Goal: Information Seeking & Learning: Learn about a topic

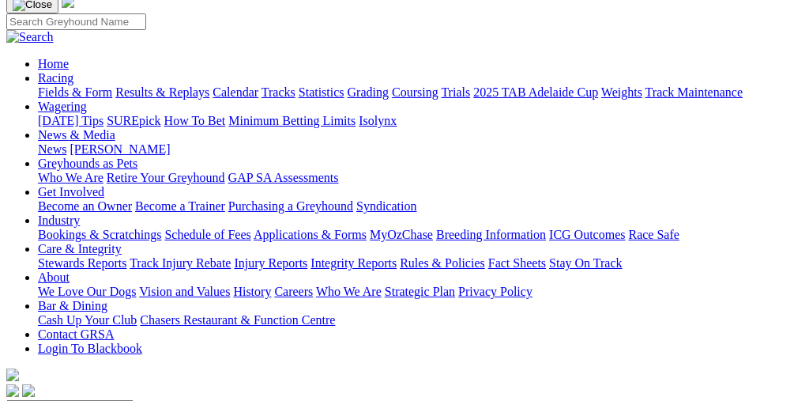
scroll to position [72, 0]
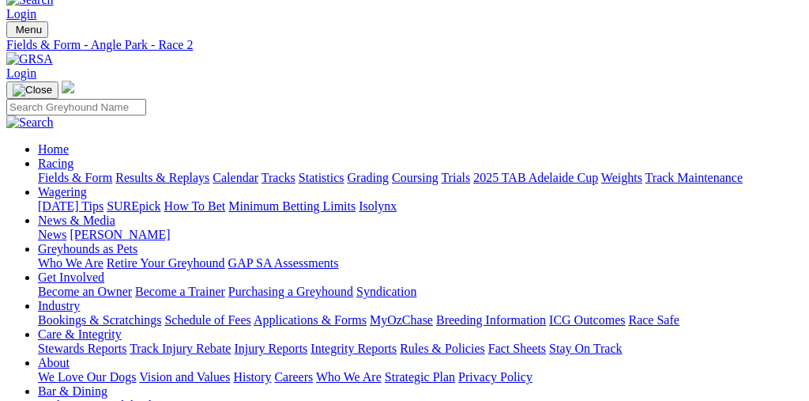
scroll to position [25, 0]
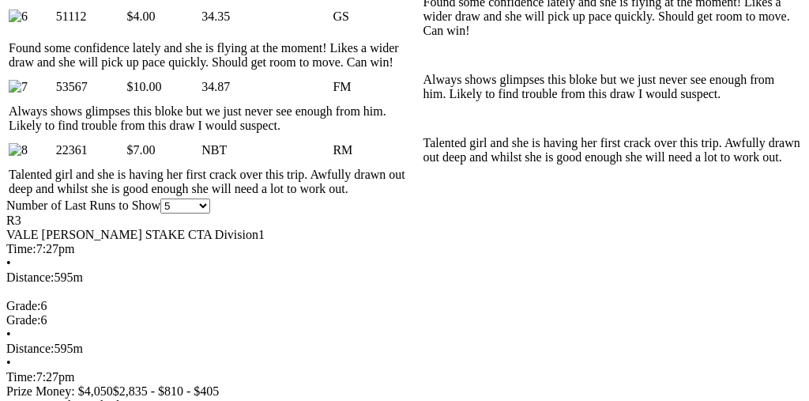
scroll to position [1152, 0]
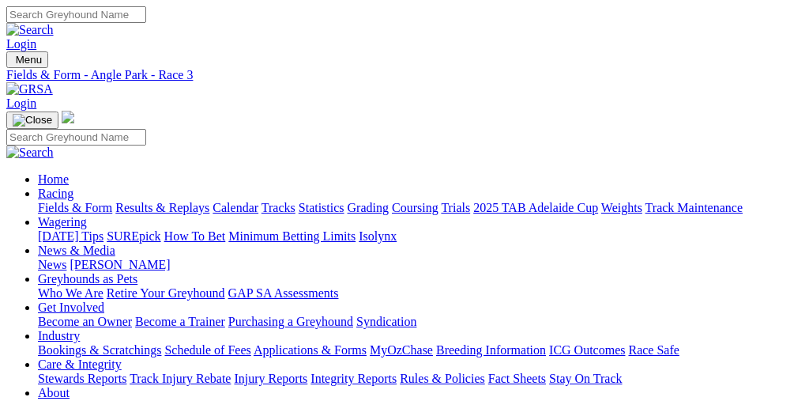
scroll to position [0, 0]
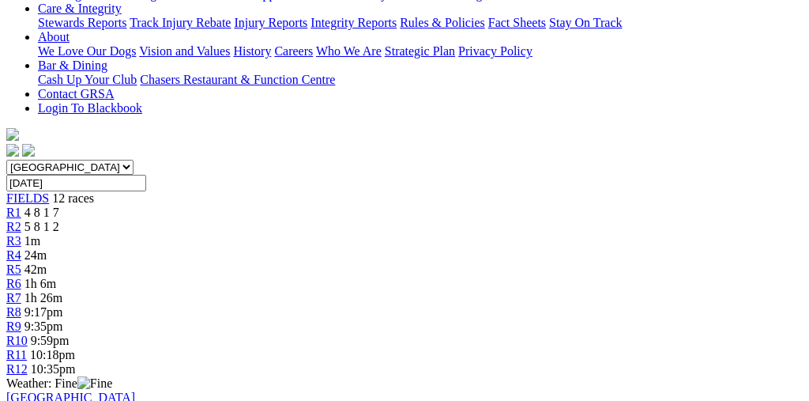
scroll to position [353, 0]
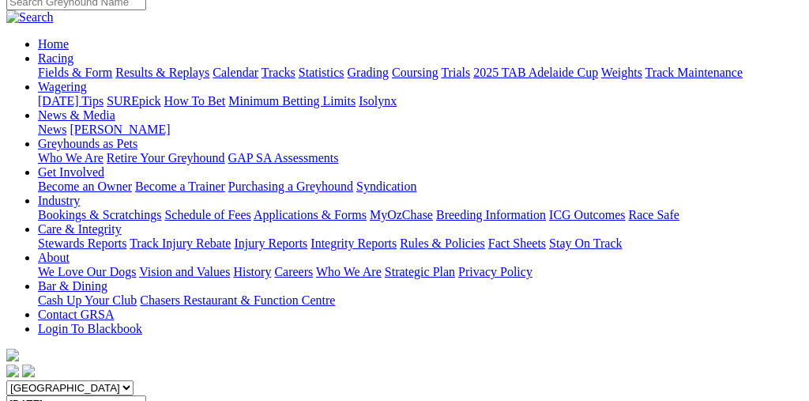
scroll to position [127, 0]
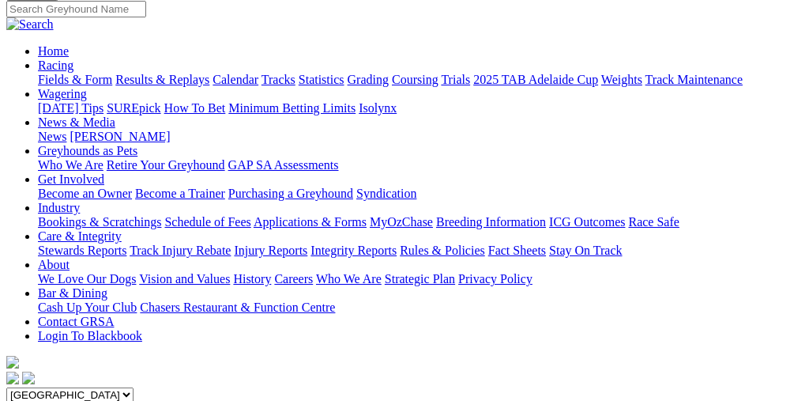
scroll to position [130, 1]
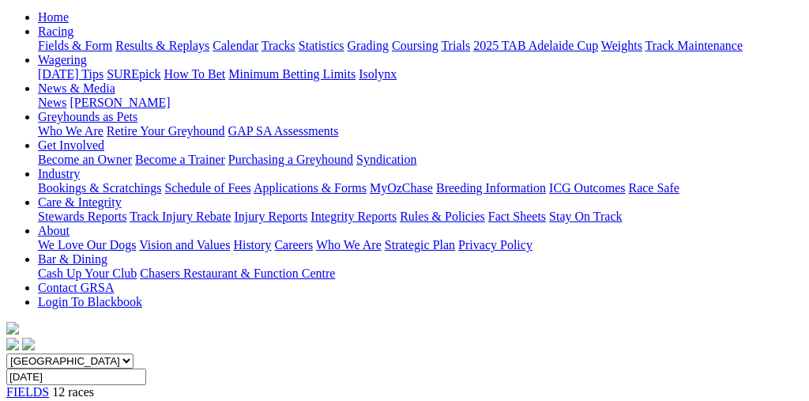
scroll to position [161, 0]
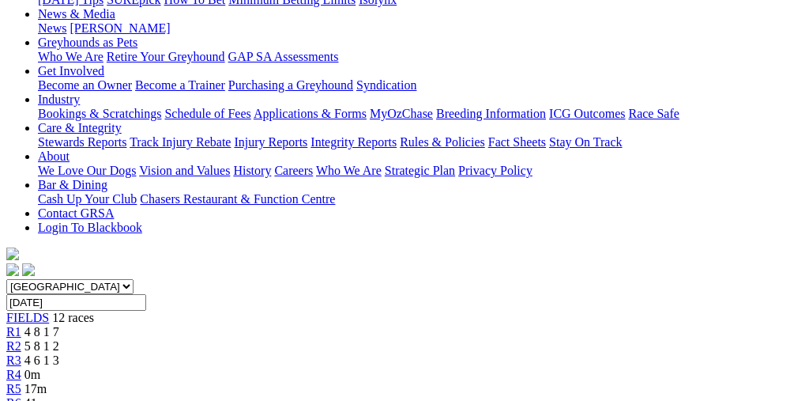
scroll to position [198, 0]
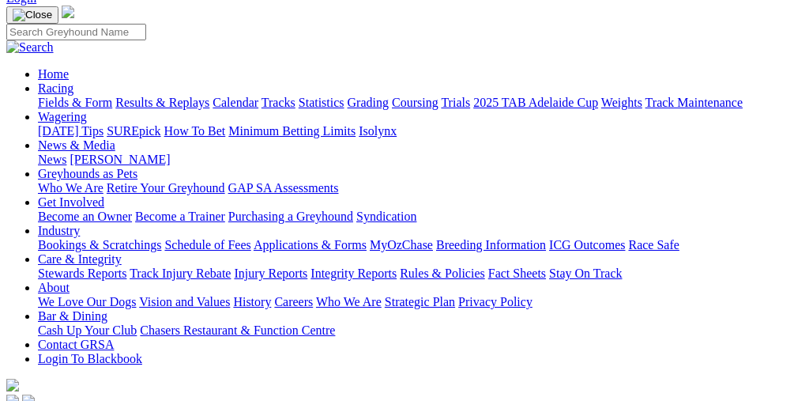
scroll to position [94, 3]
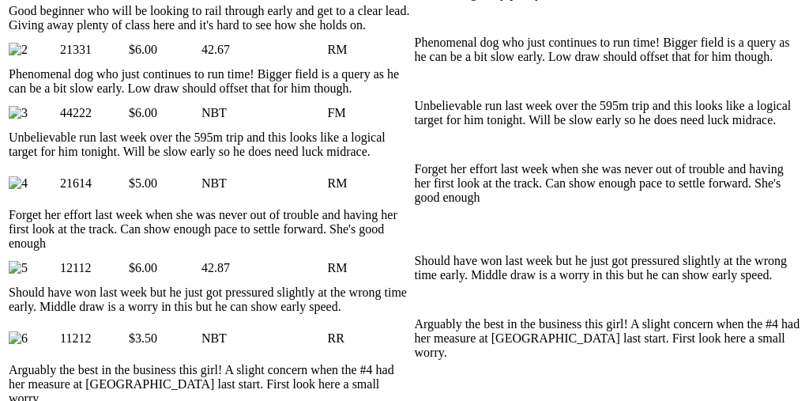
scroll to position [956, 6]
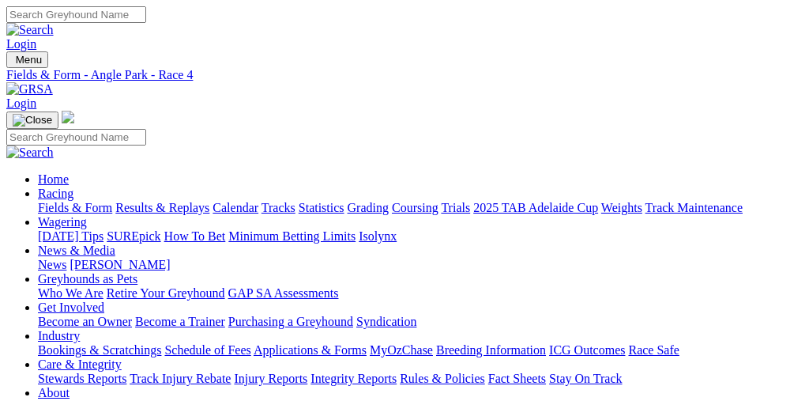
scroll to position [0, 4]
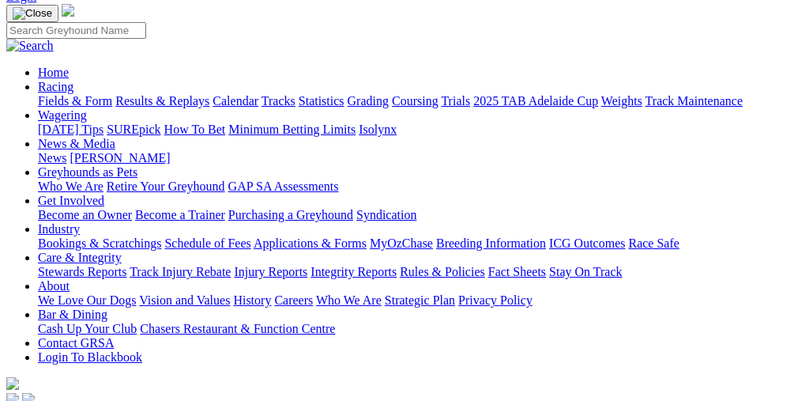
scroll to position [108, 4]
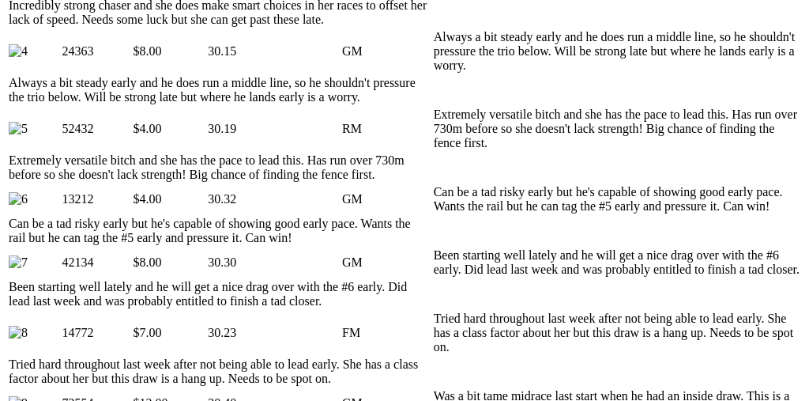
scroll to position [1067, 0]
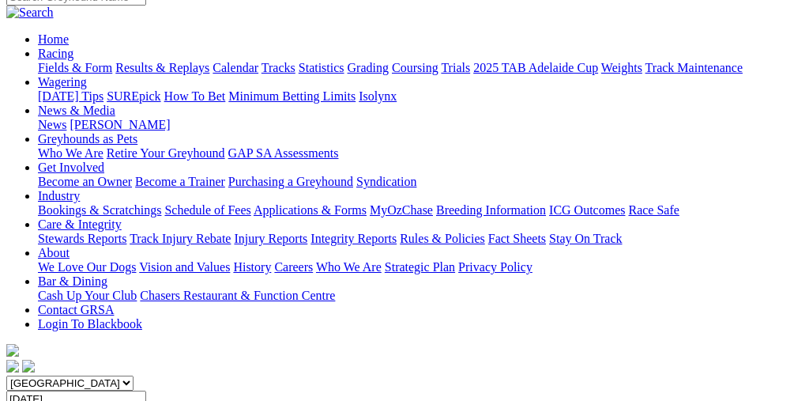
scroll to position [157, 7]
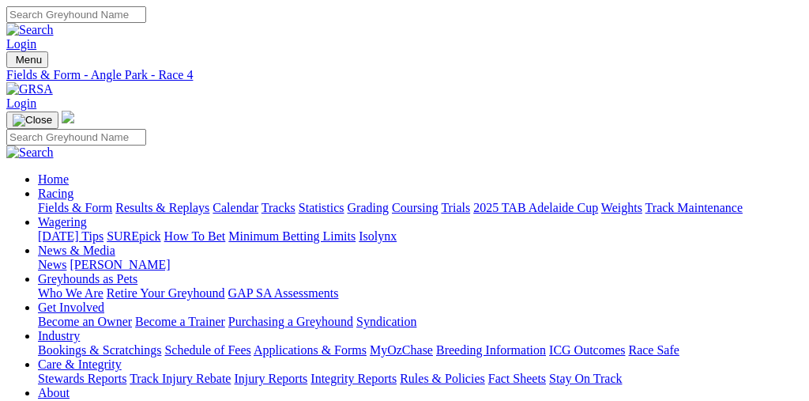
scroll to position [0, 1]
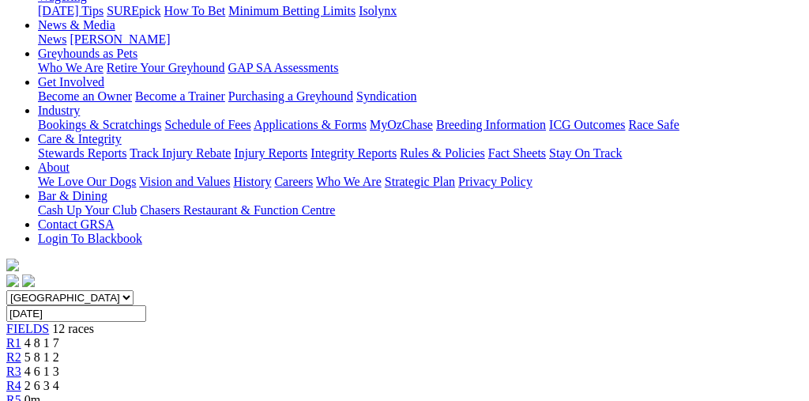
scroll to position [217, 0]
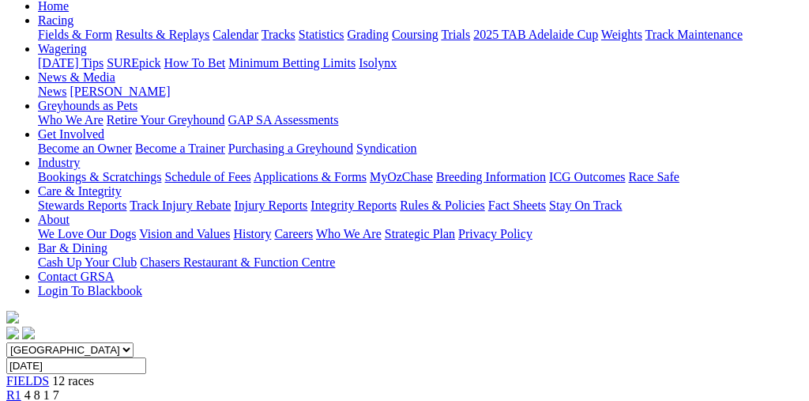
scroll to position [172, 0]
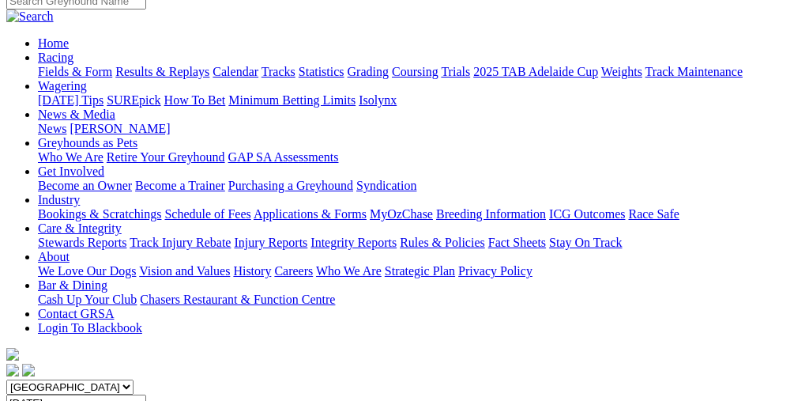
scroll to position [135, 3]
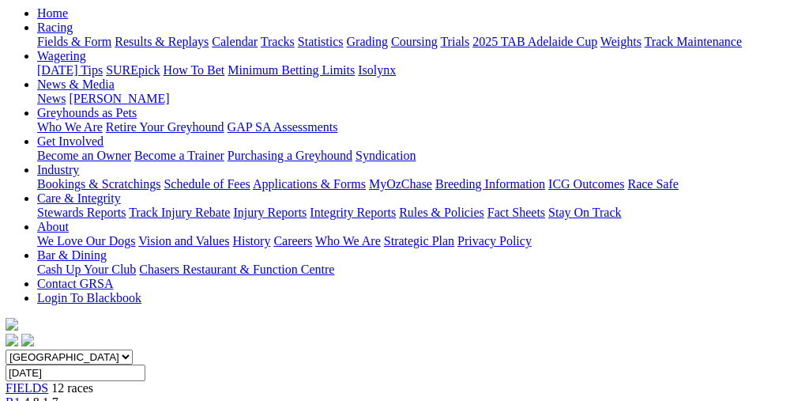
scroll to position [163, 1]
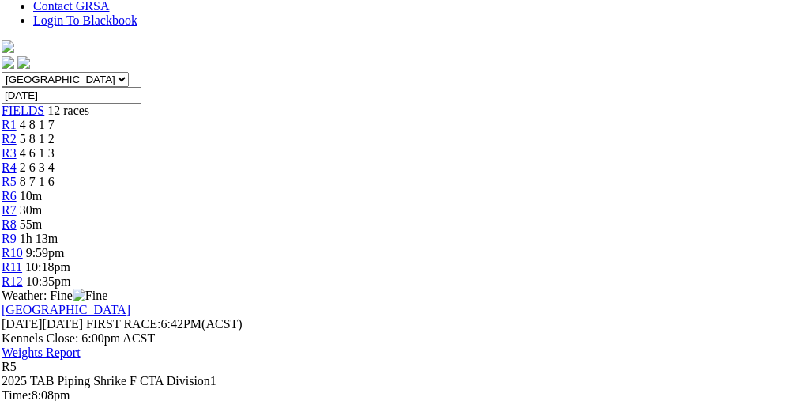
scroll to position [465, 5]
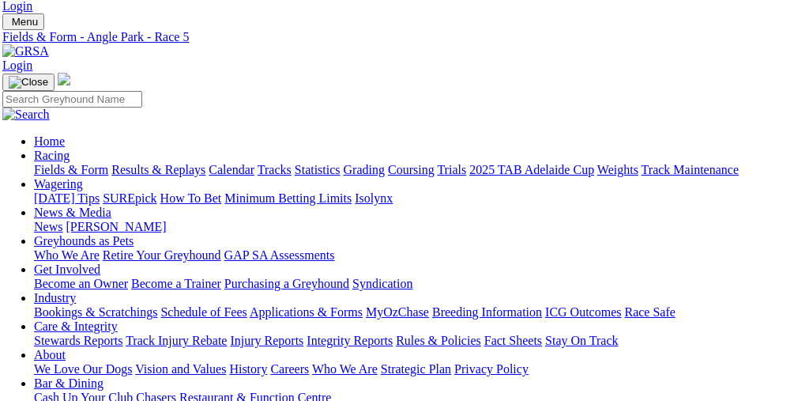
scroll to position [29, 4]
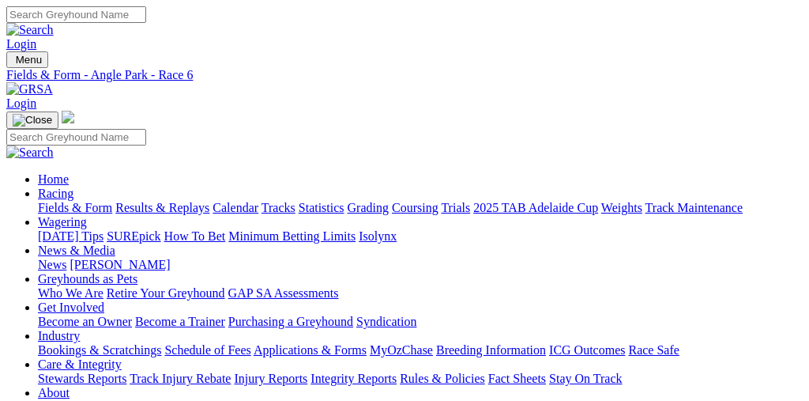
scroll to position [0, 2]
